Goal: Task Accomplishment & Management: Use online tool/utility

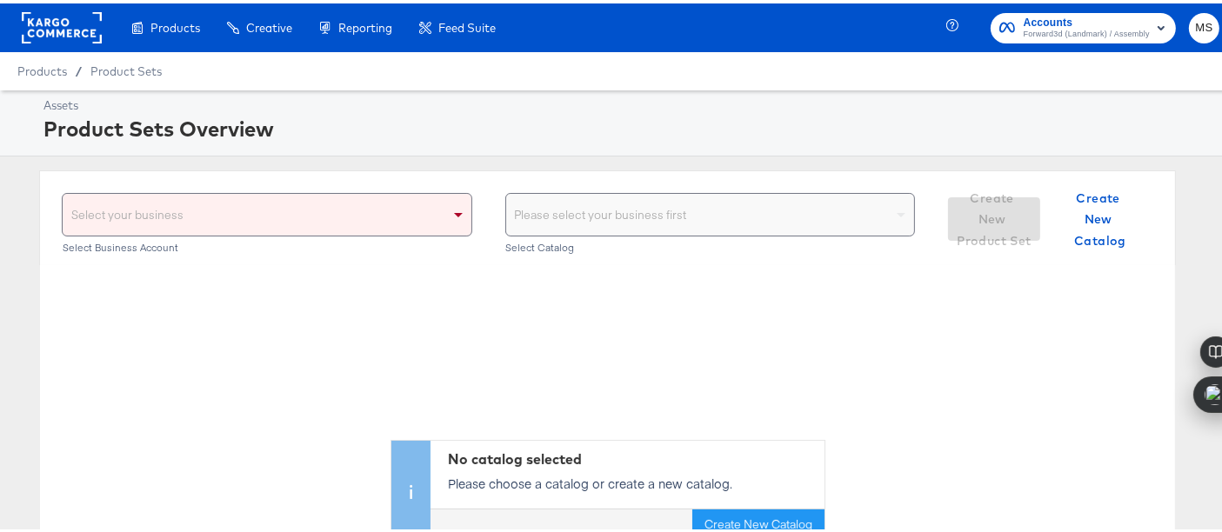
click at [438, 217] on div "Select your business" at bounding box center [267, 211] width 409 height 42
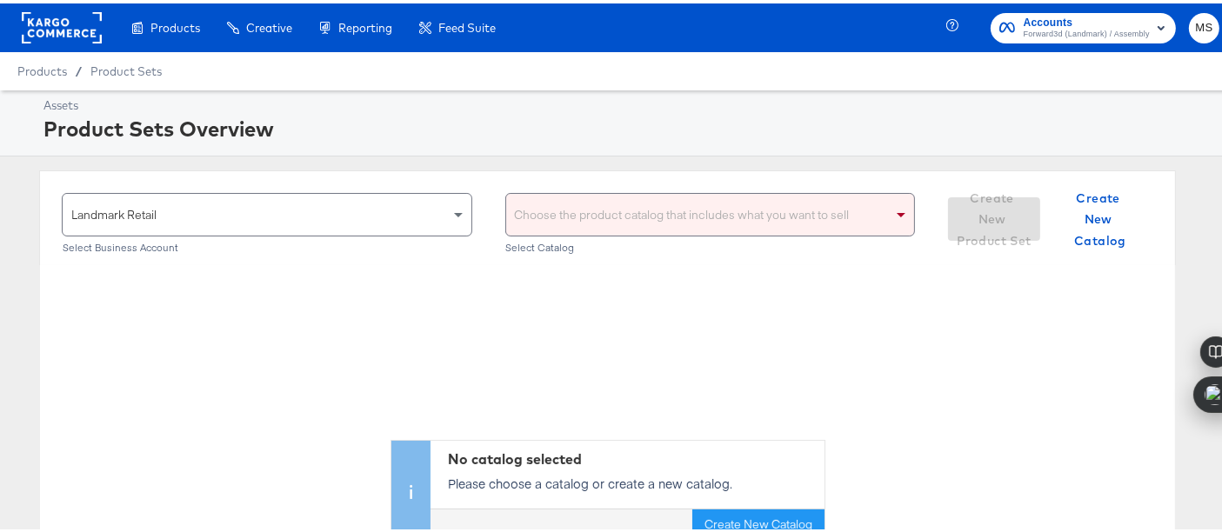
click at [648, 214] on div "Choose the product catalog that includes what you want to sell" at bounding box center [710, 211] width 409 height 42
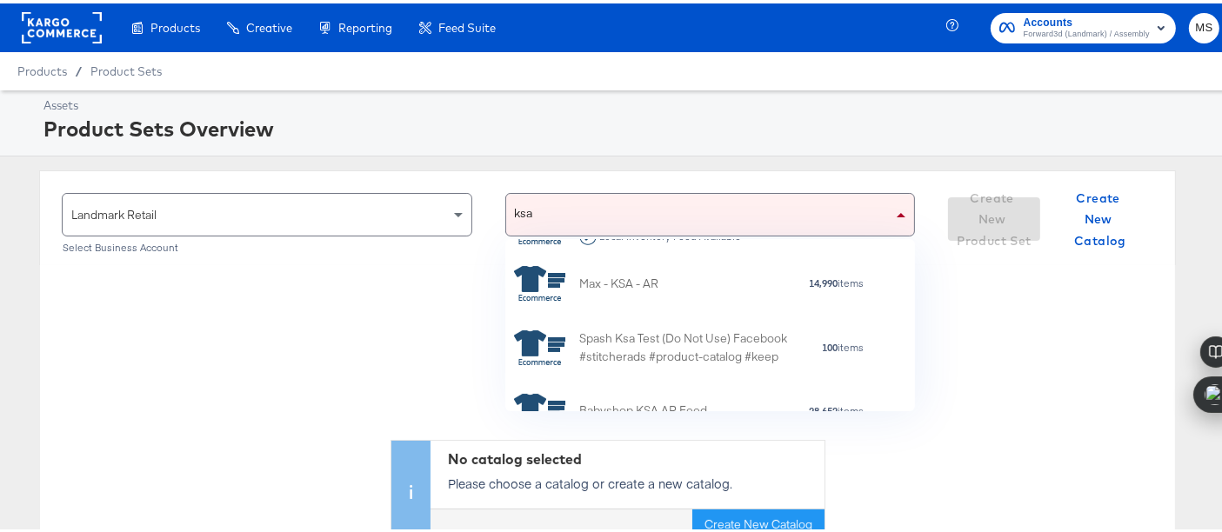
scroll to position [340, 0]
click at [733, 216] on div "ksa ksa" at bounding box center [699, 211] width 387 height 42
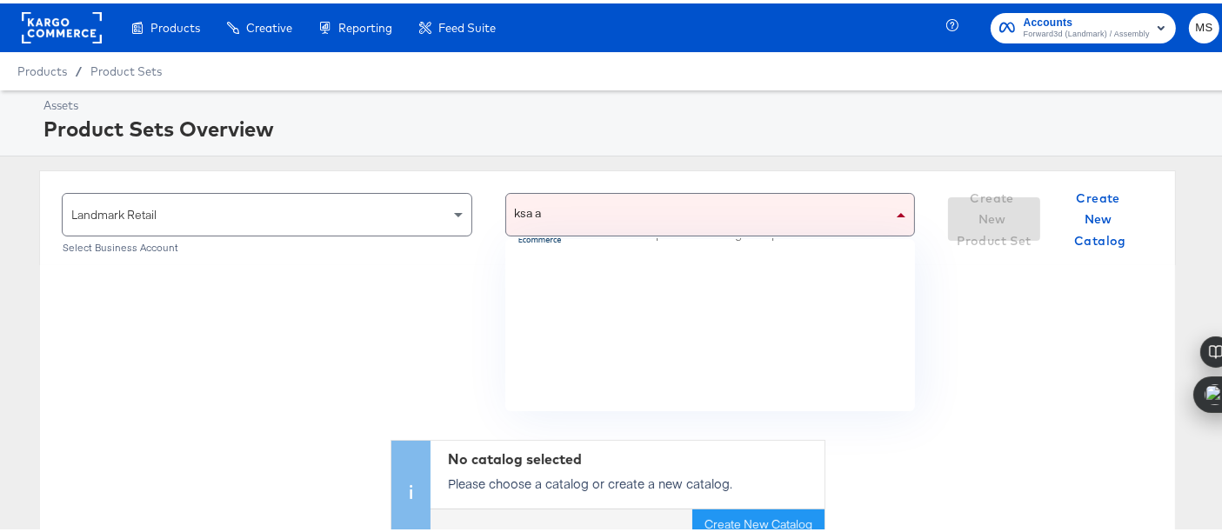
scroll to position [0, 0]
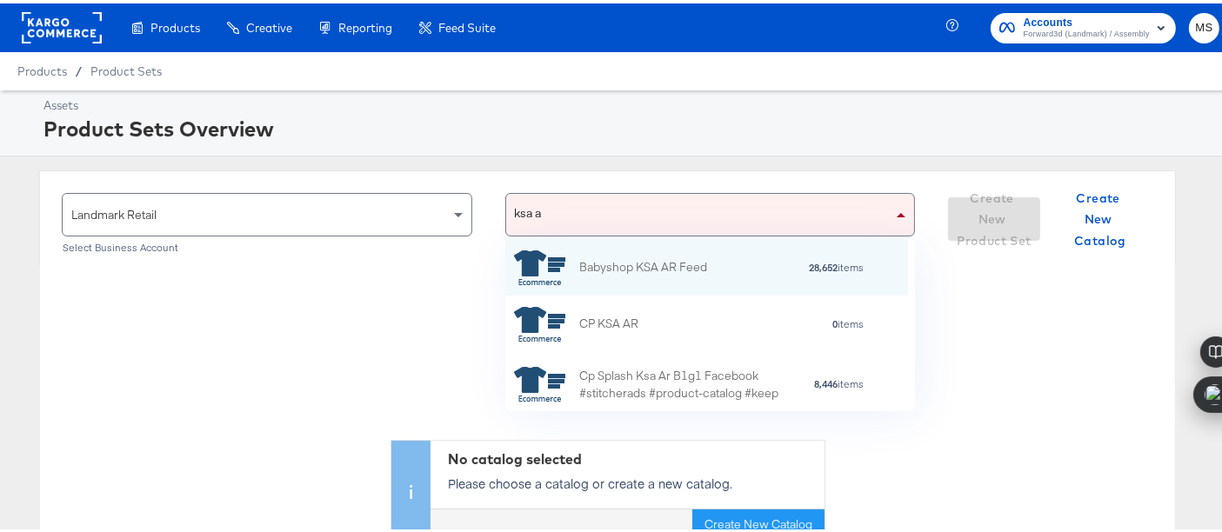
type input "ksa ar"
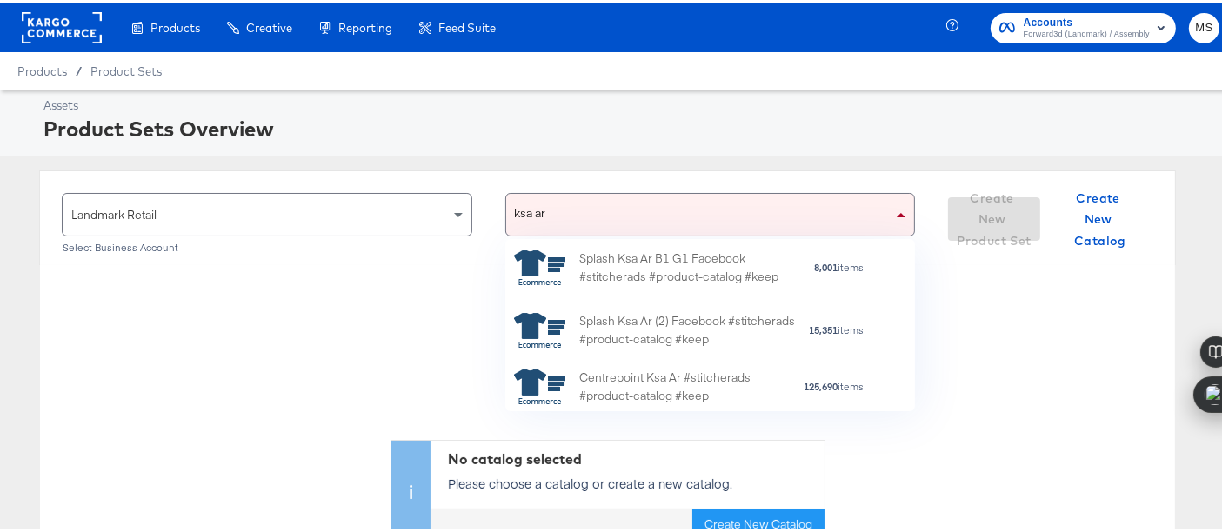
scroll to position [196, 0]
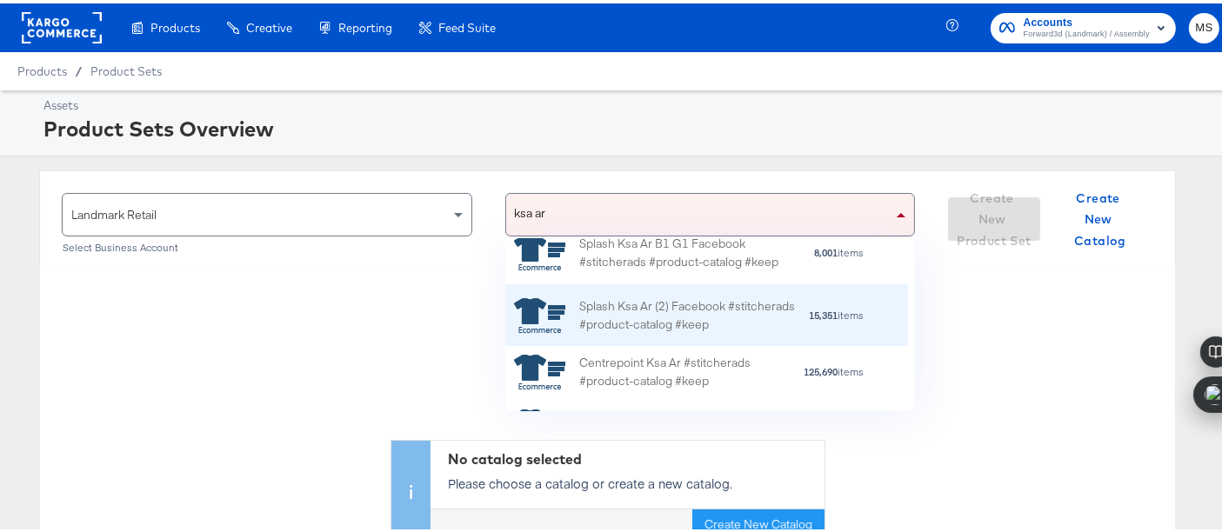
click at [740, 307] on div "Splash Ksa Ar (2) Facebook #stitcherads #product-catalog #keep" at bounding box center [693, 312] width 229 height 37
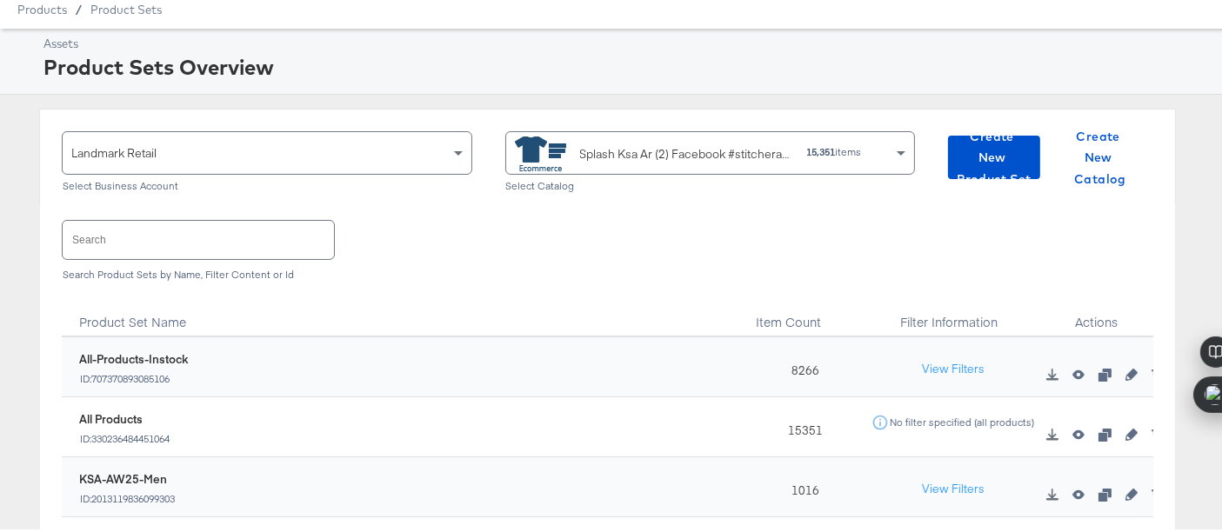
scroll to position [53, 0]
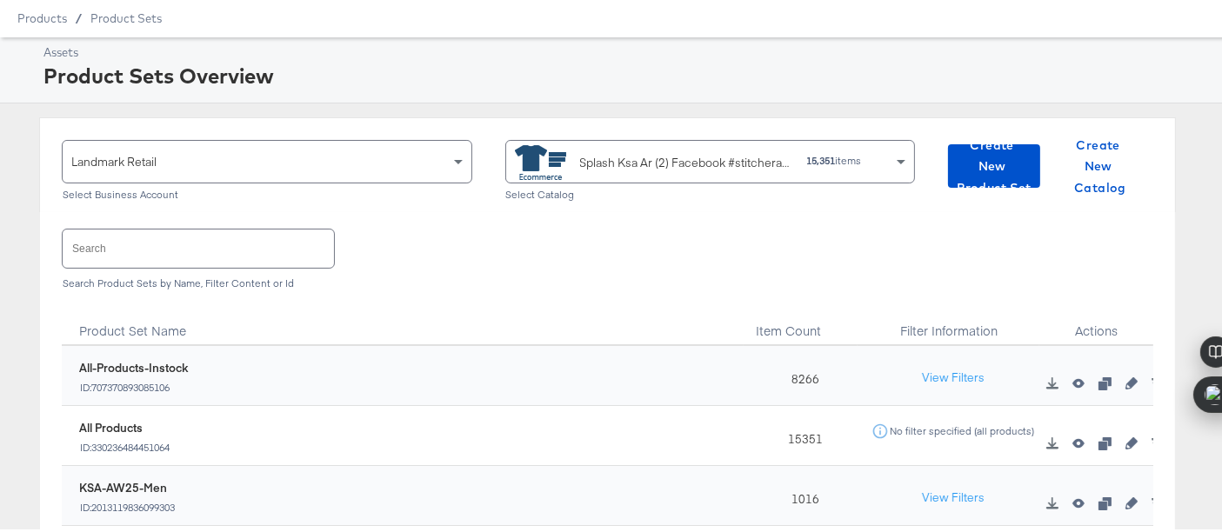
click at [232, 244] on input "text" at bounding box center [198, 244] width 271 height 37
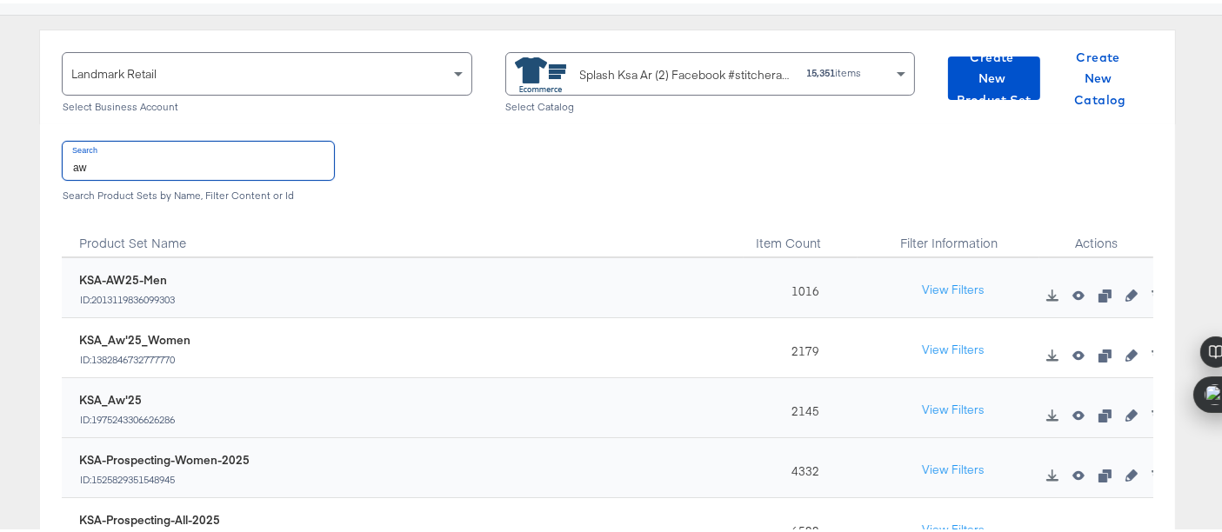
scroll to position [155, 0]
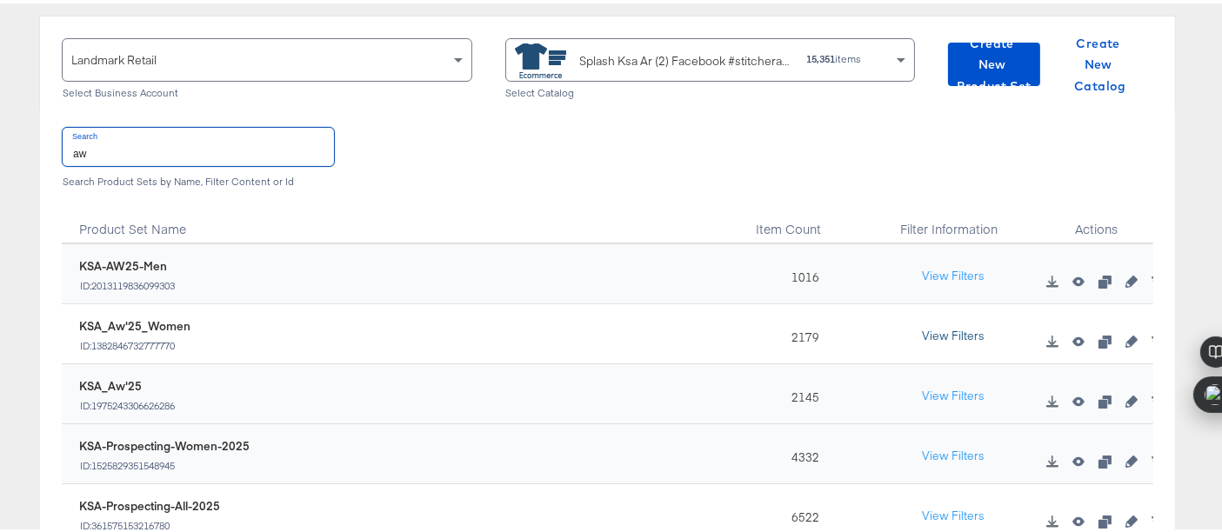
type input "aw"
click at [930, 328] on button "View Filters" at bounding box center [953, 332] width 87 height 31
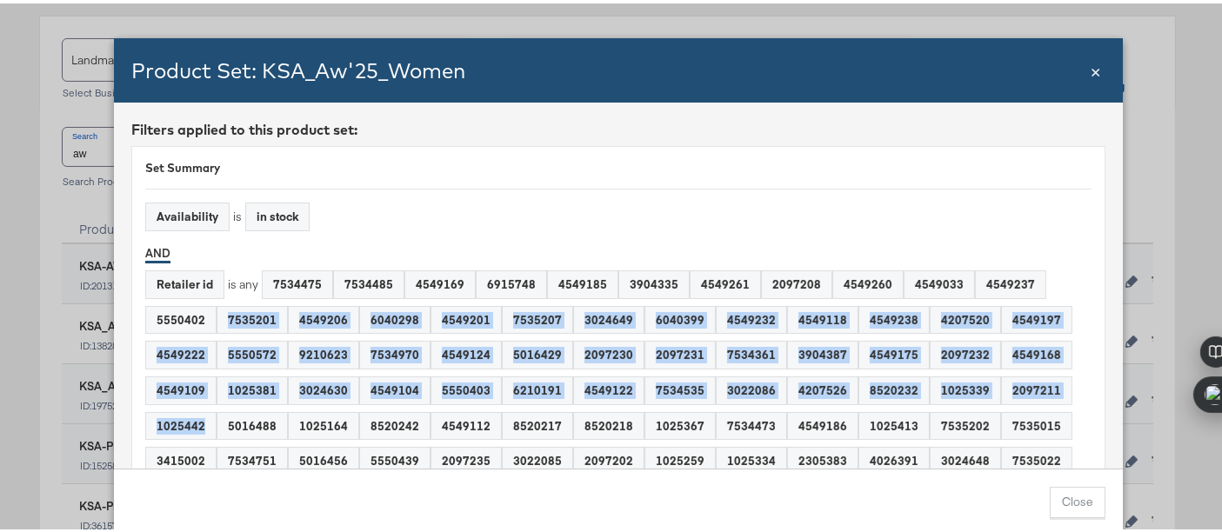
drag, startPoint x: 1108, startPoint y: 284, endPoint x: 1108, endPoint y: 392, distance: 107.9
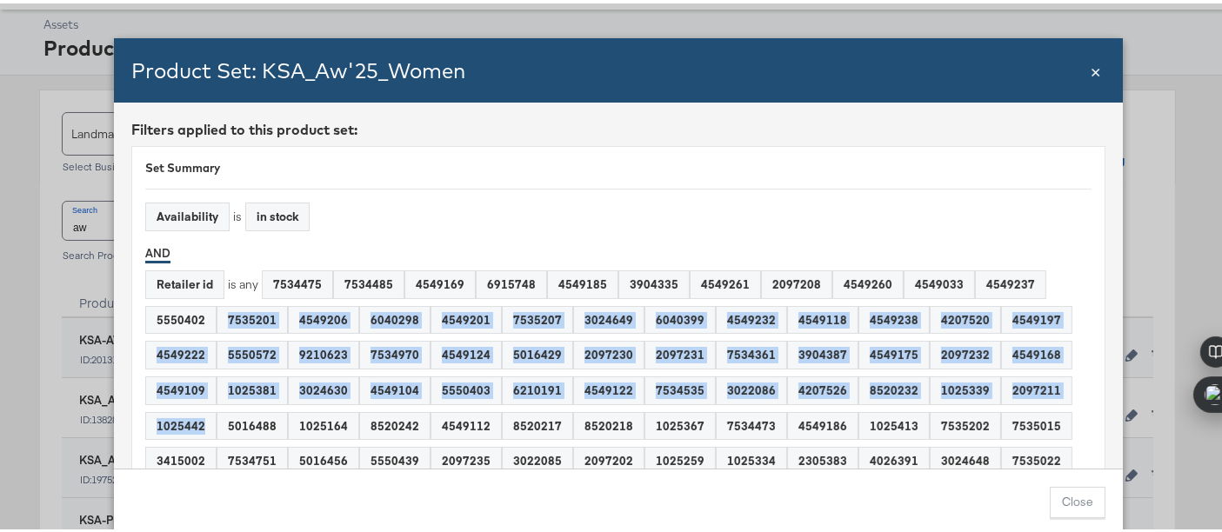
scroll to position [58, 0]
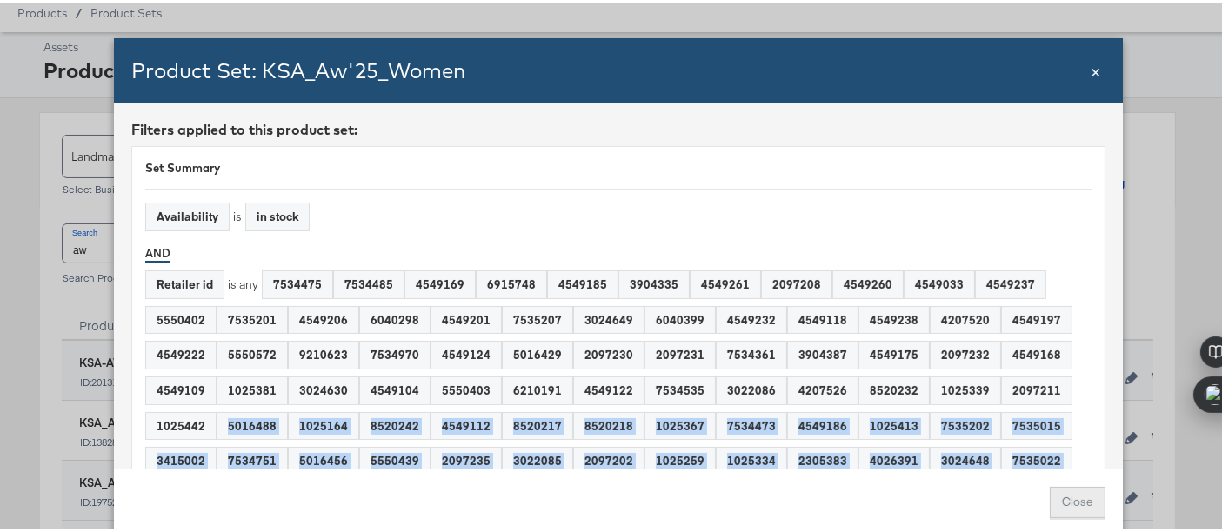
drag, startPoint x: 1046, startPoint y: 383, endPoint x: 1059, endPoint y: 505, distance: 123.3
click at [1059, 505] on div "Product Set: KSA_Aw'25_Women Close × Filters applied to this product set: Set S…" at bounding box center [618, 284] width 1009 height 498
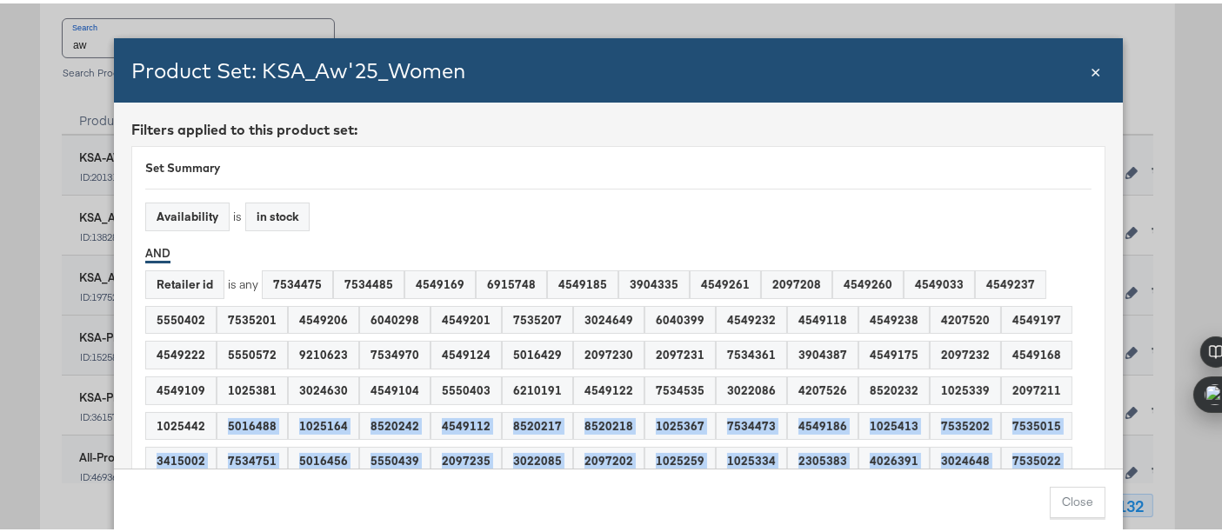
scroll to position [237, 0]
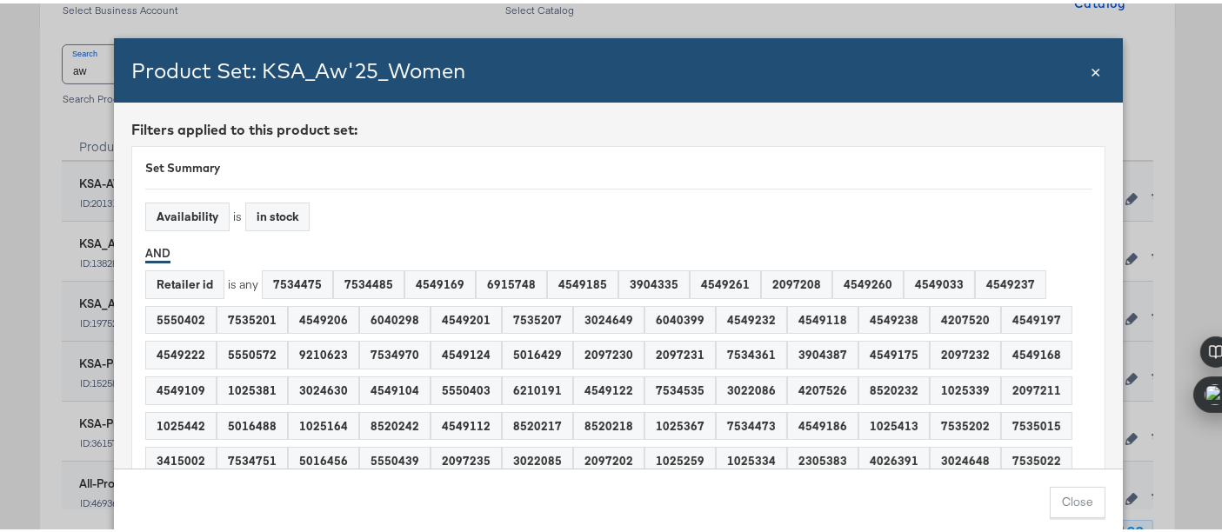
click at [1091, 63] on span "×" at bounding box center [1096, 66] width 10 height 23
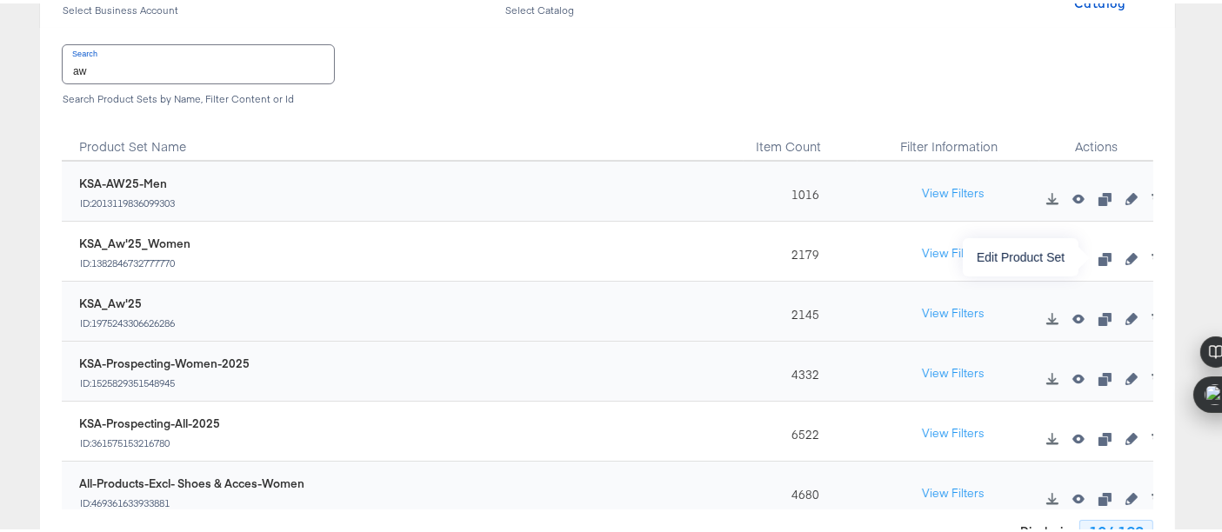
click at [1126, 250] on icon "button" at bounding box center [1132, 256] width 12 height 12
click at [1126, 251] on icon "button" at bounding box center [1132, 256] width 12 height 12
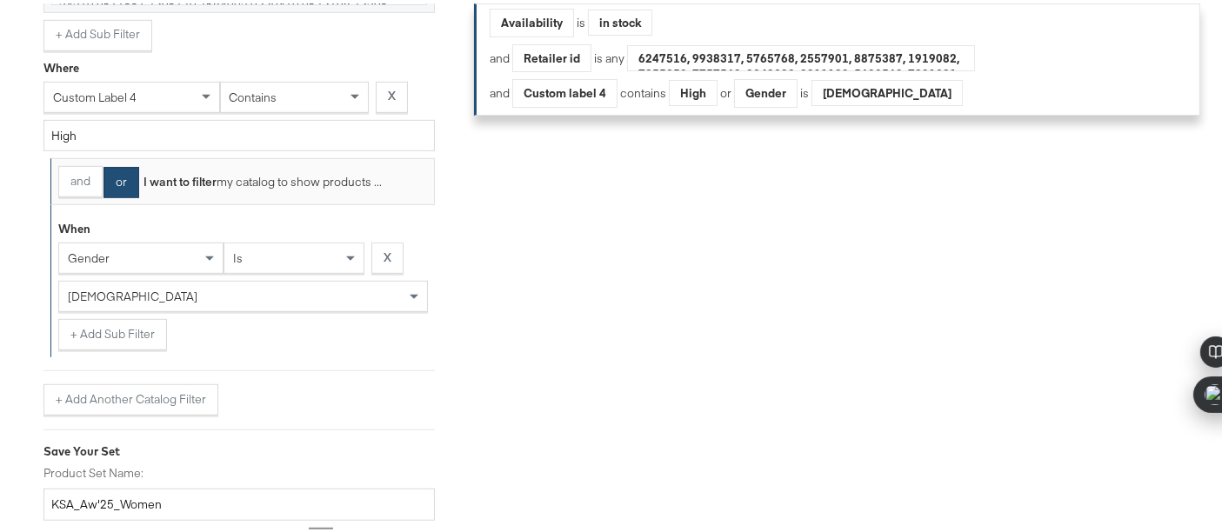
scroll to position [1027, 0]
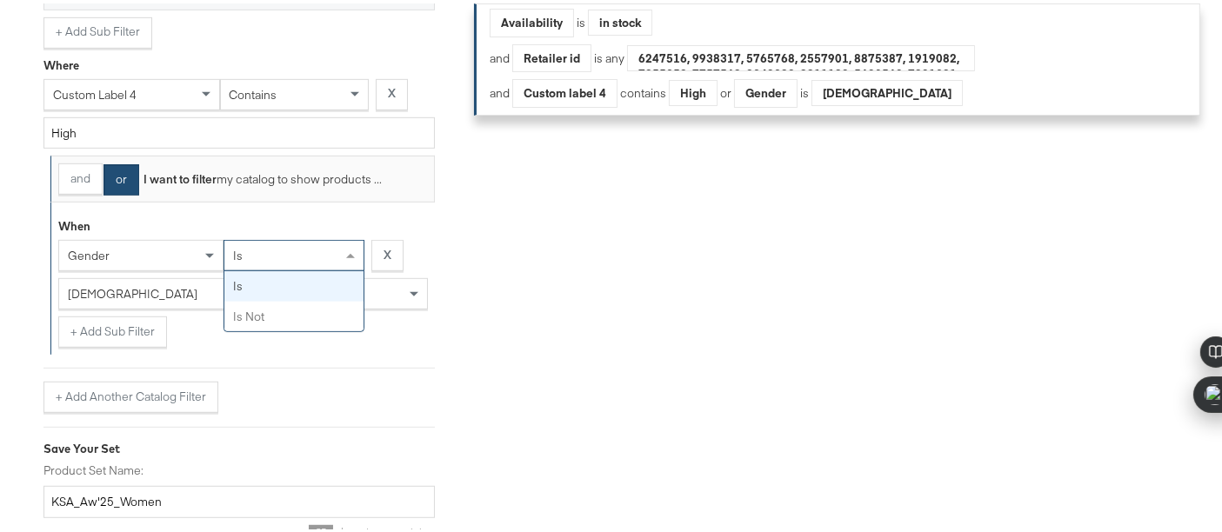
click at [324, 244] on div "is" at bounding box center [293, 252] width 139 height 30
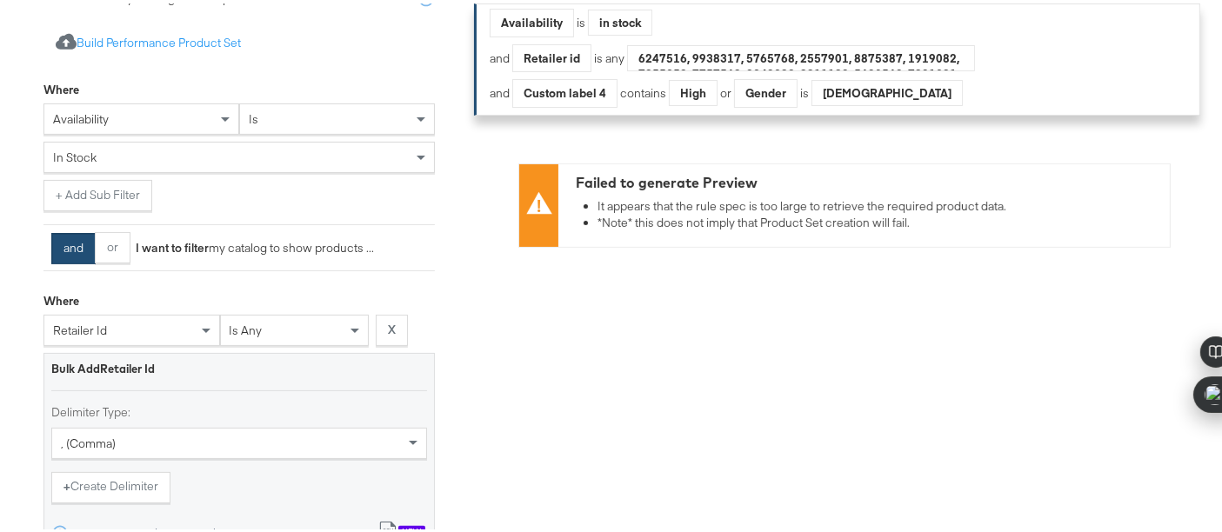
scroll to position [0, 0]
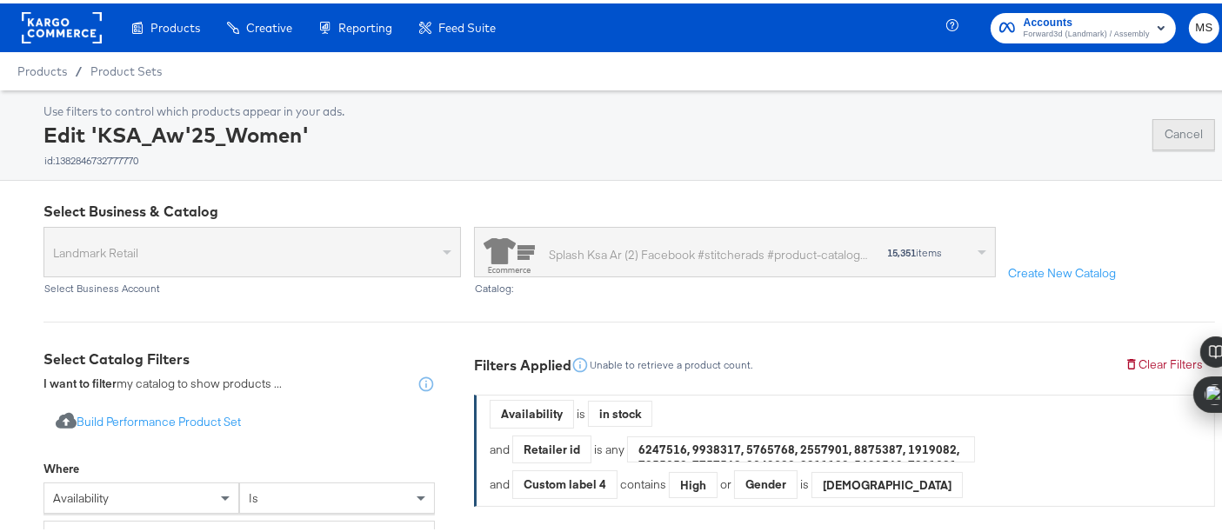
click at [1168, 125] on button "Cancel" at bounding box center [1184, 131] width 63 height 31
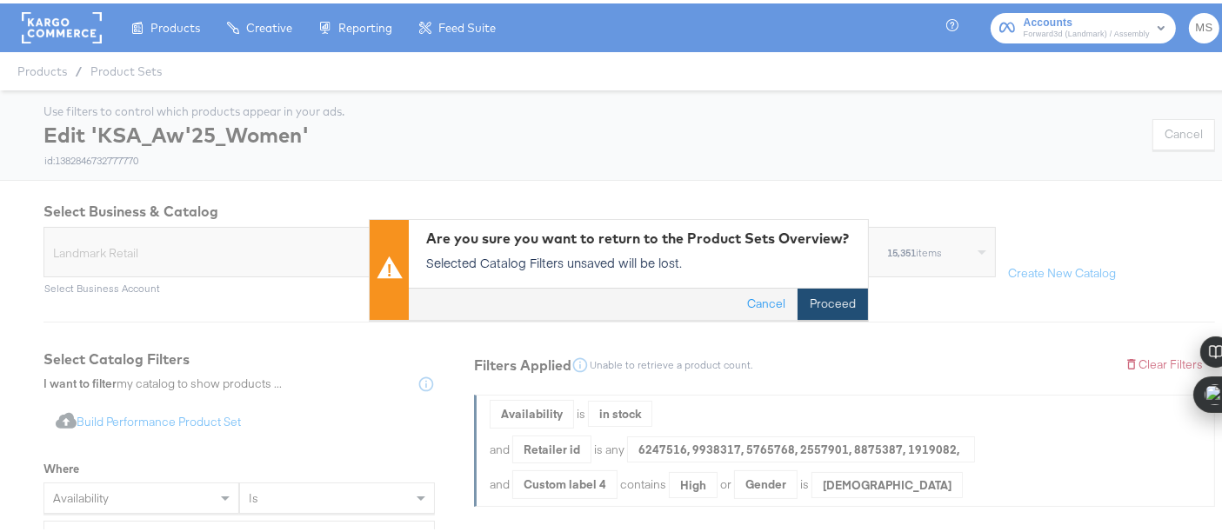
click at [803, 304] on button "Proceed" at bounding box center [833, 300] width 70 height 31
